Goal: Check status: Check status

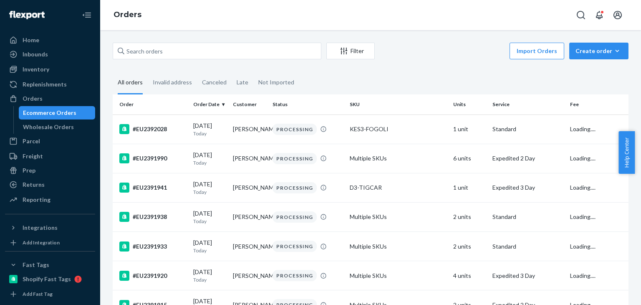
drag, startPoint x: 47, startPoint y: 183, endPoint x: 97, endPoint y: 126, distance: 76.6
click at [47, 183] on div "Returns" at bounding box center [50, 185] width 89 height 12
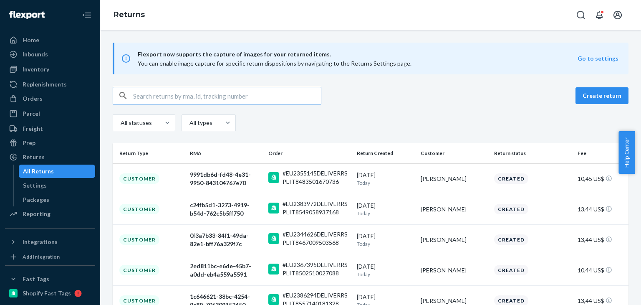
click at [172, 103] on input "text" at bounding box center [227, 95] width 188 height 17
click at [181, 97] on input "text" at bounding box center [227, 95] width 188 height 17
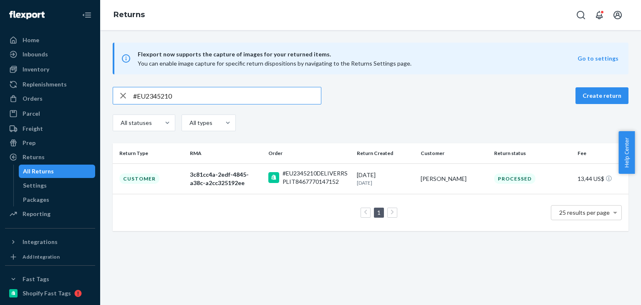
click at [173, 96] on input "#EU2345210" at bounding box center [227, 95] width 188 height 17
type input "#"
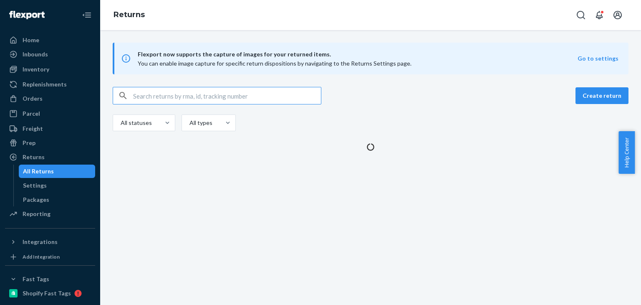
paste input "#EU2371952"
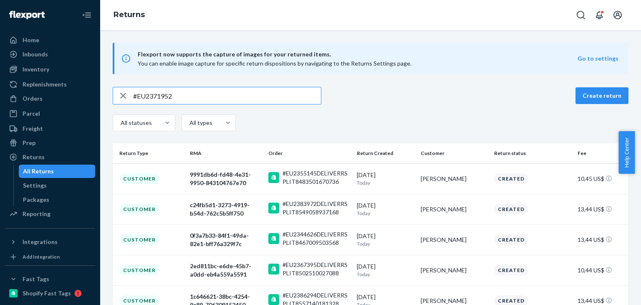
click at [185, 100] on input "#EU2371952" at bounding box center [227, 95] width 188 height 17
type input "#EU2371952"
click at [132, 95] on div "button" at bounding box center [123, 95] width 20 height 17
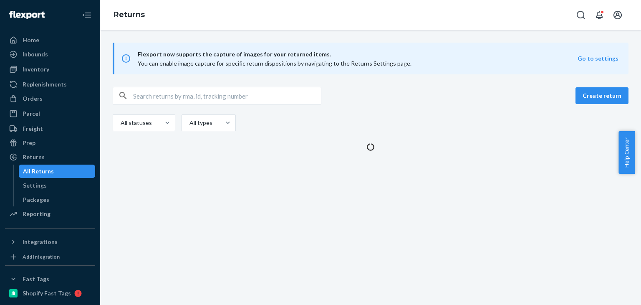
click at [135, 95] on input "text" at bounding box center [227, 95] width 188 height 17
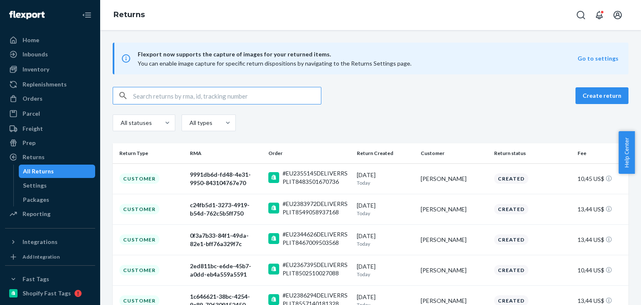
paste input "#EU2371952"
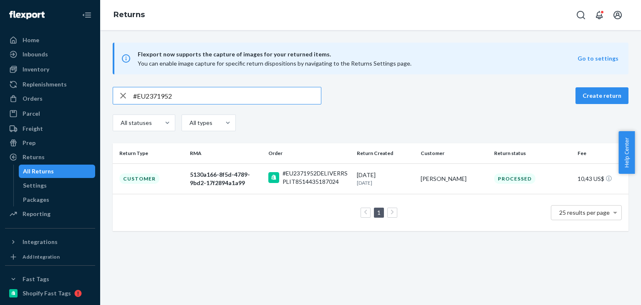
type input "#EU2371952"
